Goal: Task Accomplishment & Management: Use online tool/utility

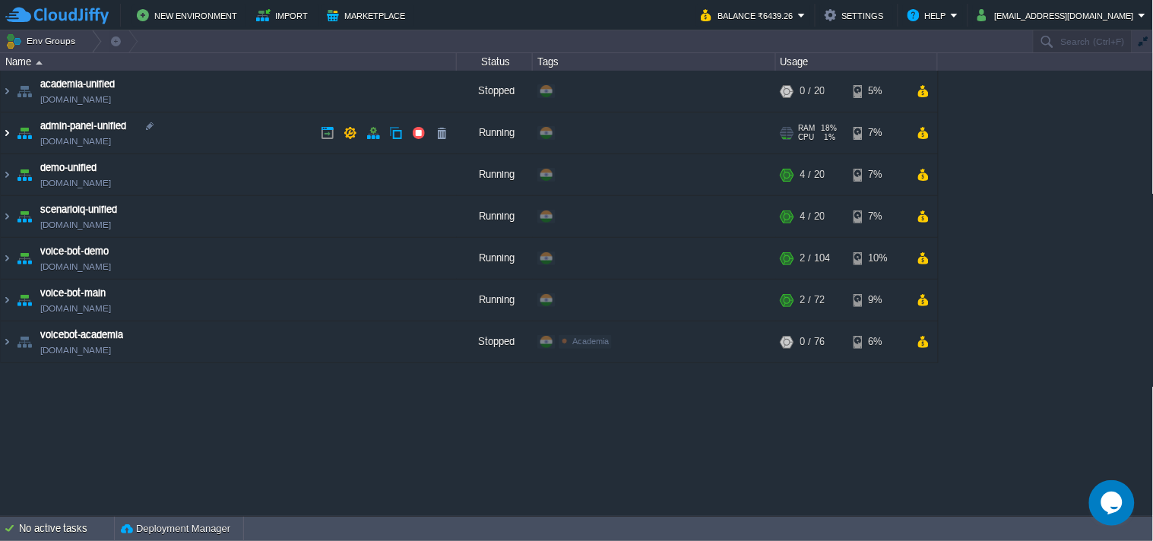
click at [8, 131] on img at bounding box center [7, 132] width 12 height 41
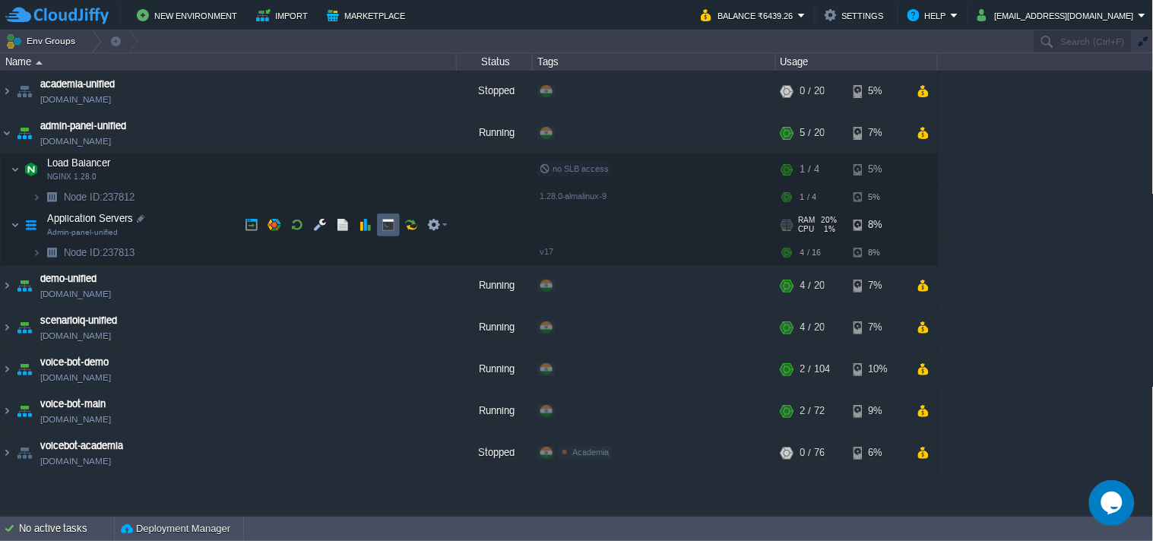
click at [398, 223] on td at bounding box center [388, 225] width 23 height 23
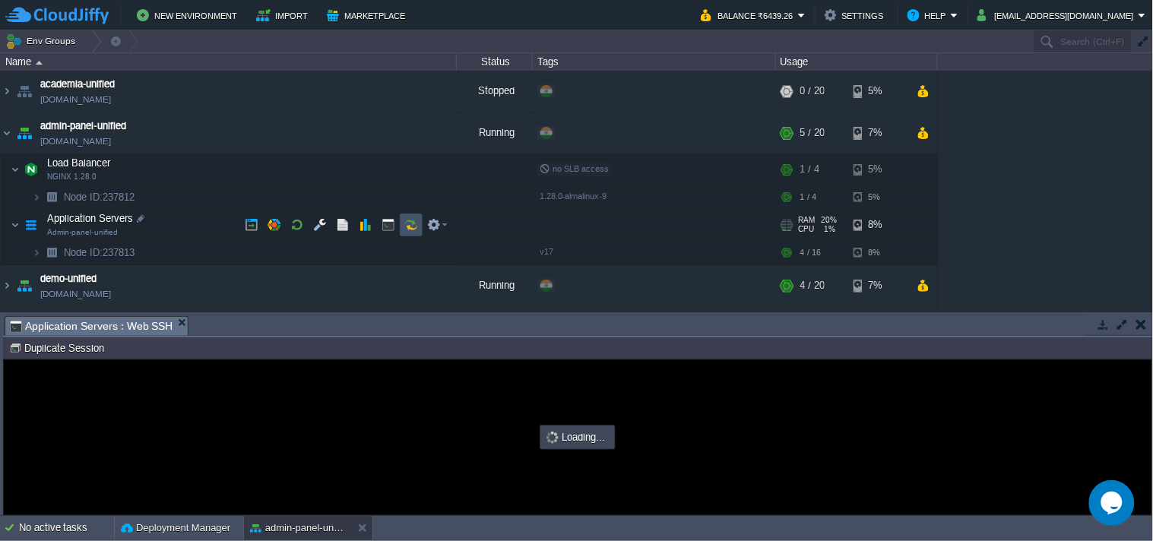
click at [414, 223] on button "button" at bounding box center [411, 225] width 14 height 14
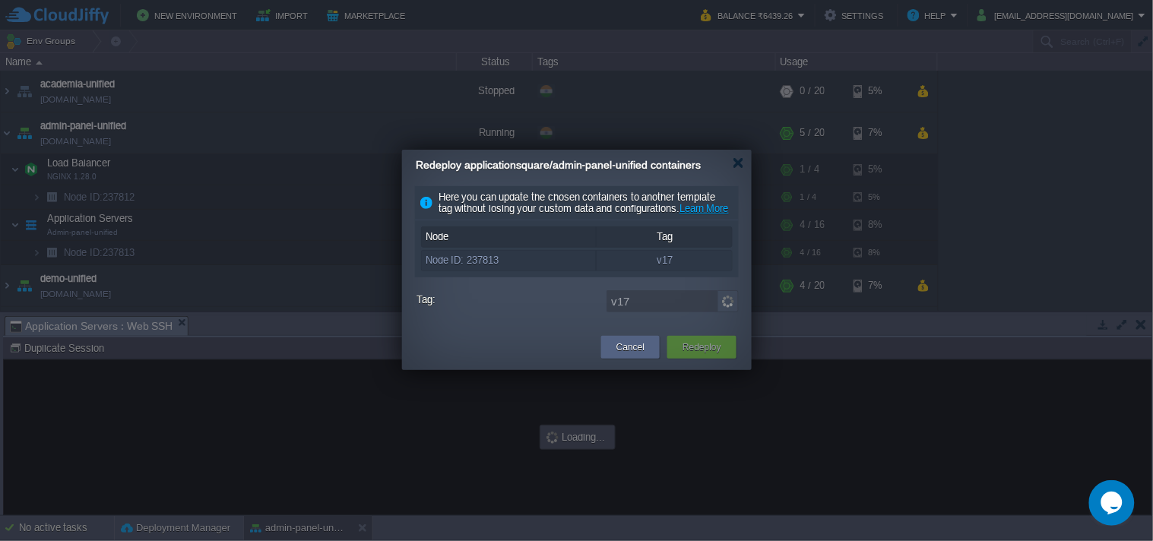
type input "#000000"
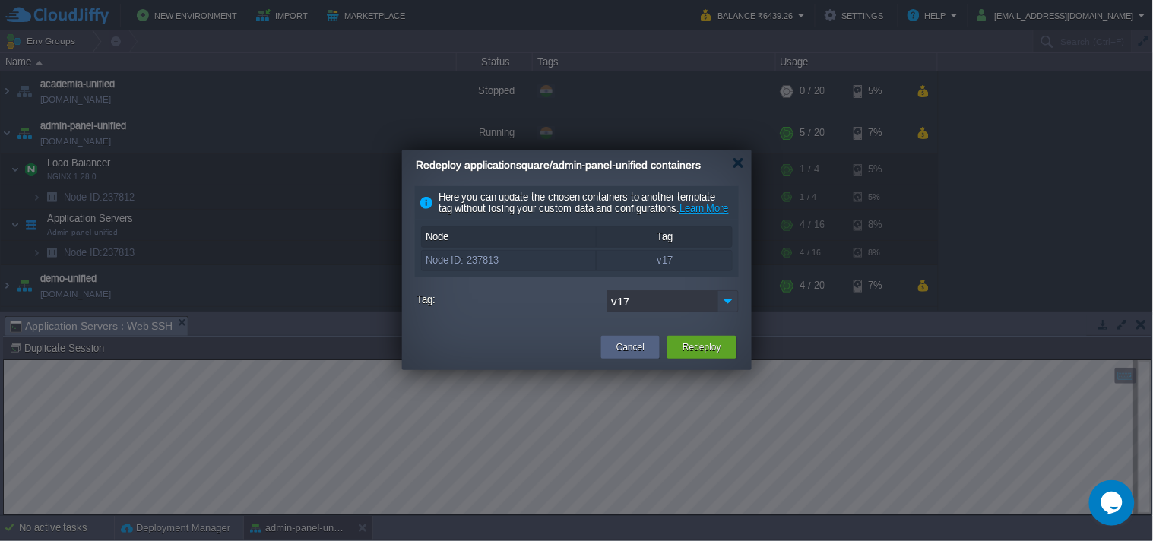
click at [722, 312] on img at bounding box center [727, 301] width 21 height 22
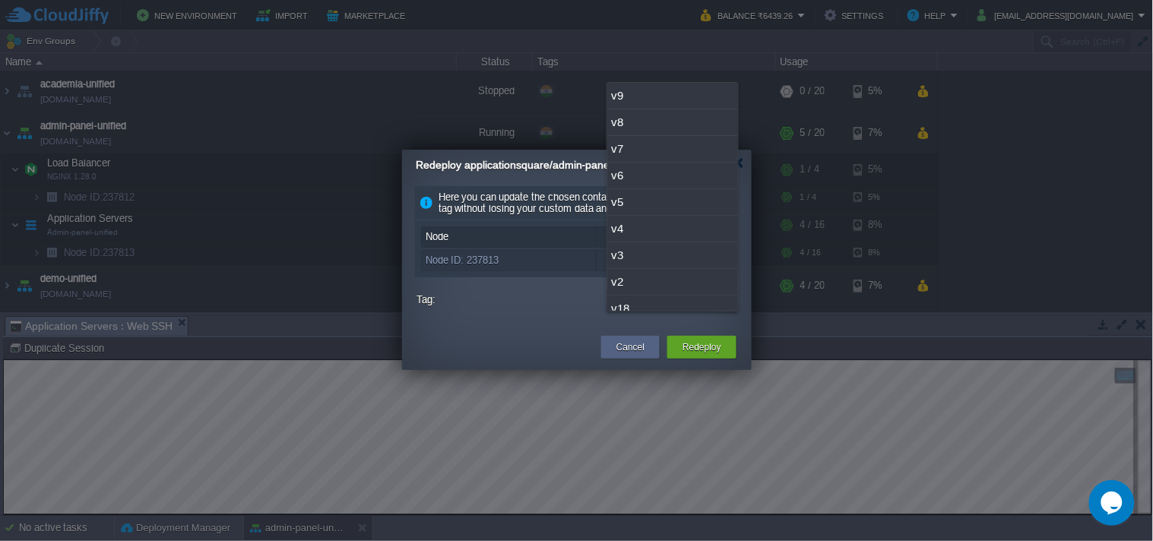
scroll to position [39, 0]
click at [676, 283] on div "v18" at bounding box center [672, 270] width 131 height 27
type input "v18"
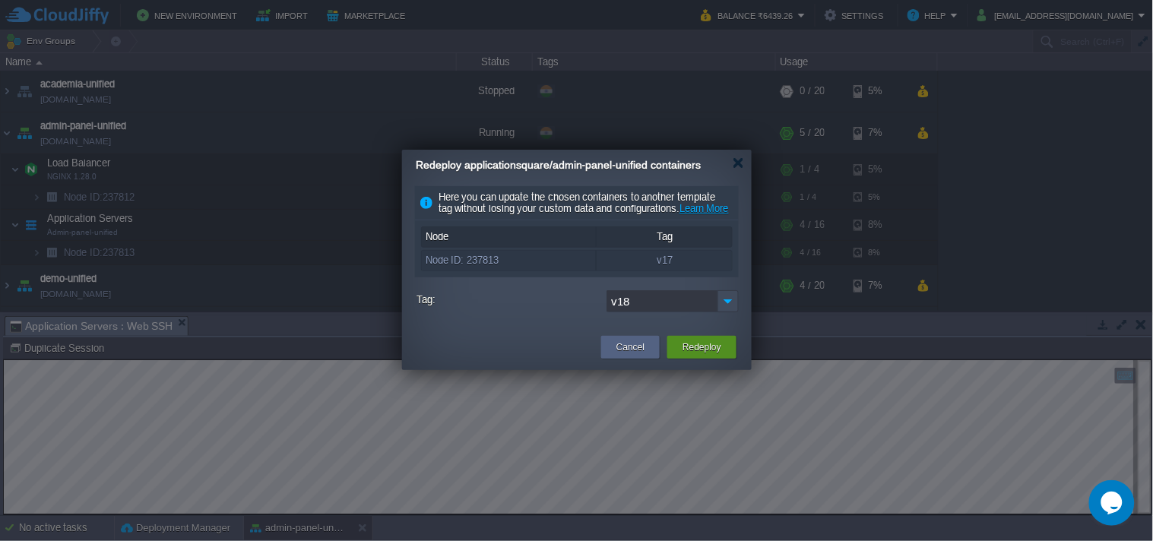
click at [704, 355] on button "Redeploy" at bounding box center [701, 347] width 39 height 15
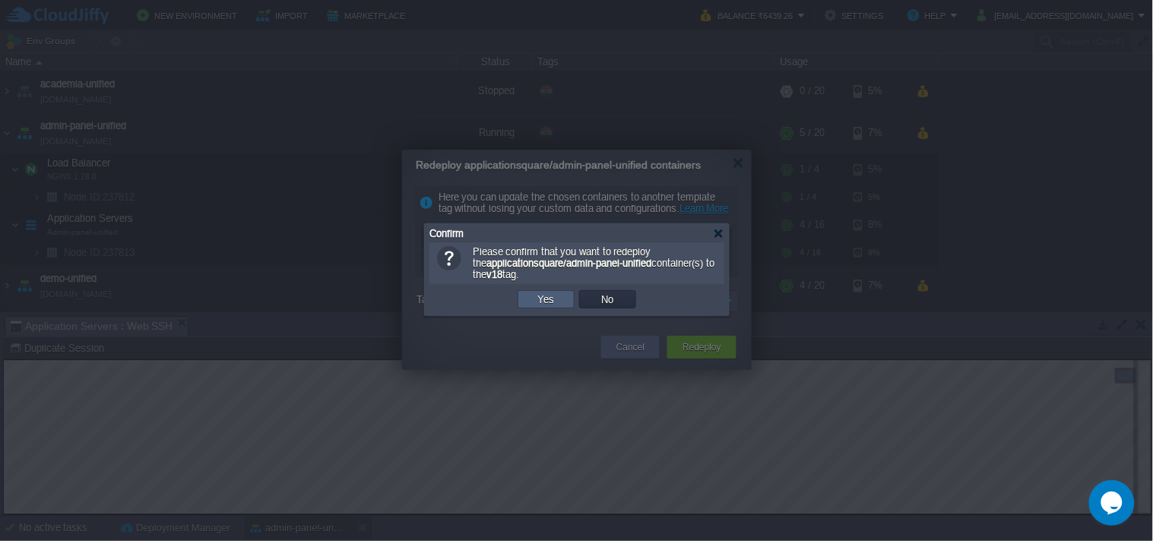
click at [553, 299] on button "Yes" at bounding box center [546, 300] width 26 height 14
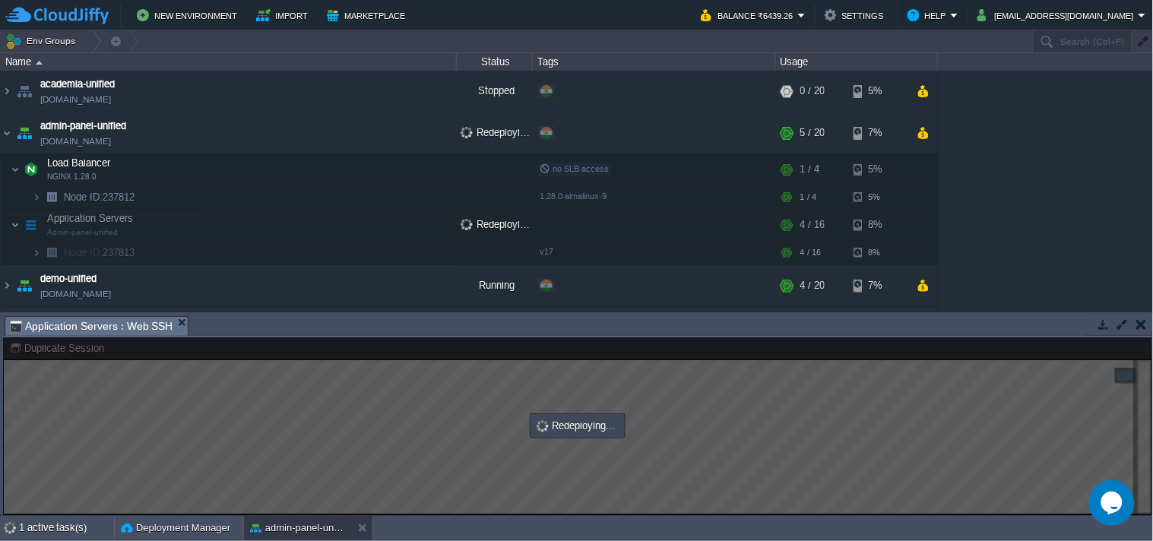
click at [1143, 320] on button "button" at bounding box center [1141, 325] width 11 height 14
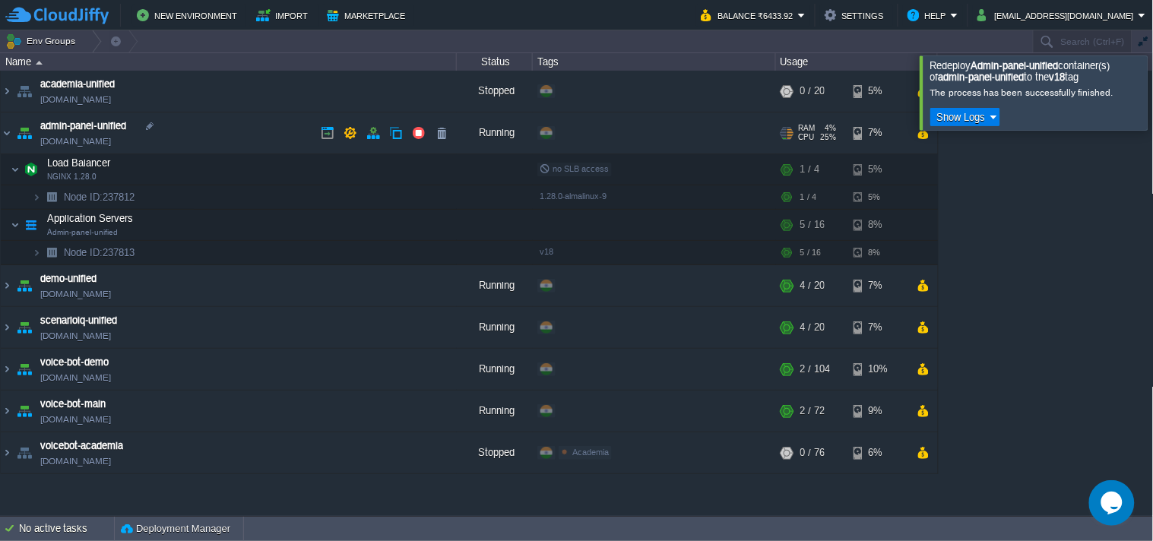
click at [111, 138] on link "[DOMAIN_NAME]" at bounding box center [75, 141] width 71 height 15
